Goal: Navigation & Orientation: Find specific page/section

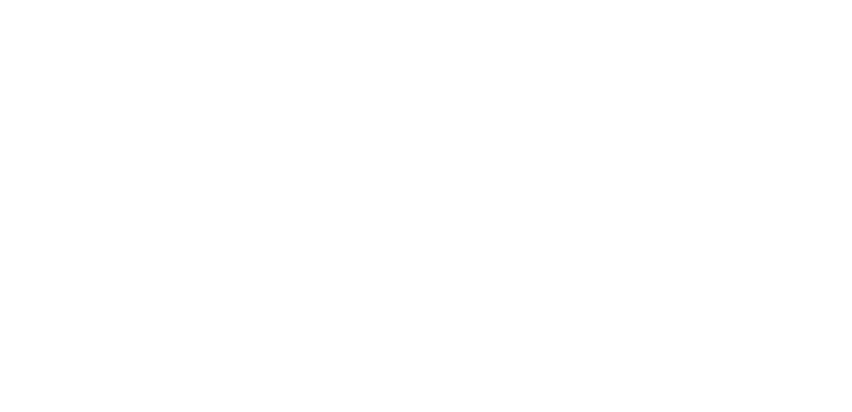
select select
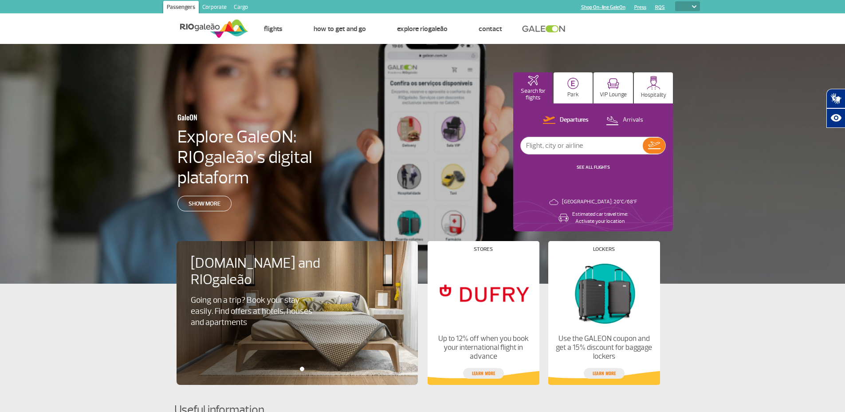
click at [206, 28] on img at bounding box center [214, 29] width 68 height 22
select select
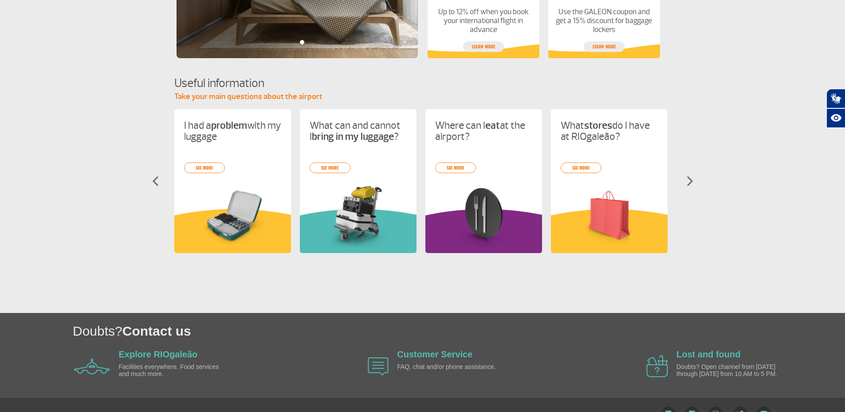
scroll to position [345, 0]
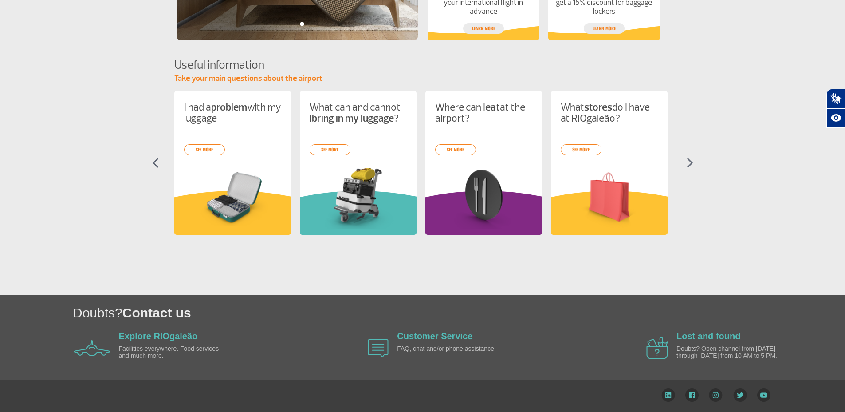
drag, startPoint x: 714, startPoint y: 87, endPoint x: 715, endPoint y: 94, distance: 6.8
click at [714, 87] on section "Useful information Take your main questions about the airport I had a problem w…" at bounding box center [422, 154] width 845 height 194
